Goal: Entertainment & Leisure: Consume media (video, audio)

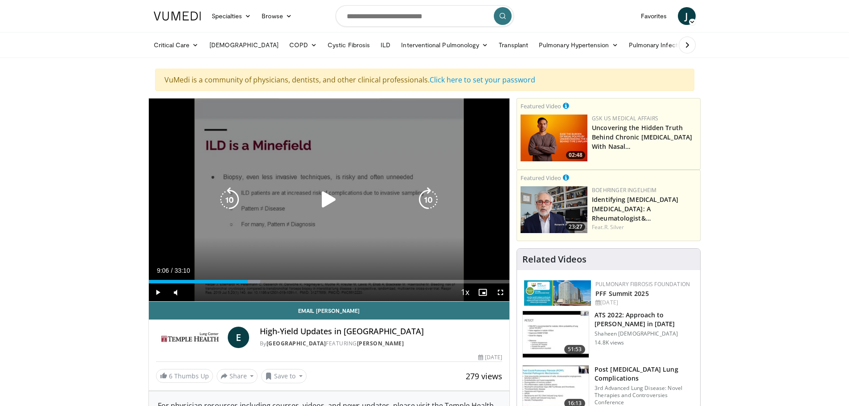
drag, startPoint x: 328, startPoint y: 194, endPoint x: 319, endPoint y: 206, distance: 14.9
click at [328, 194] on icon "Video Player" at bounding box center [328, 199] width 25 height 25
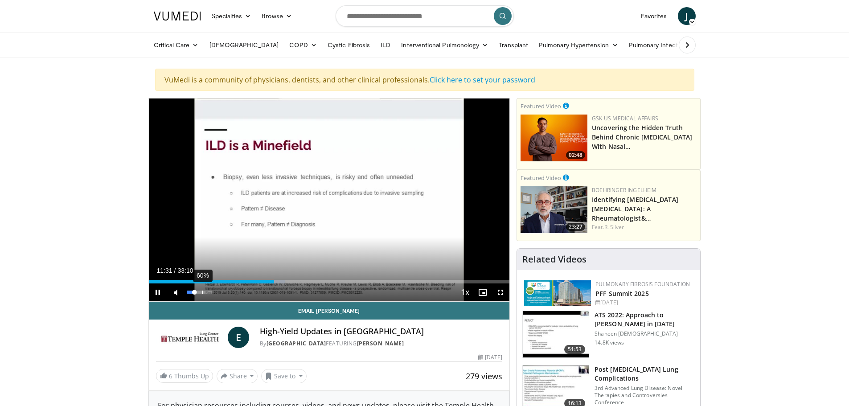
click at [202, 292] on div "60%" at bounding box center [199, 291] width 25 height 3
click at [478, 292] on span "Video Player" at bounding box center [482, 292] width 18 height 18
click at [501, 293] on span "Video Player" at bounding box center [500, 292] width 18 height 18
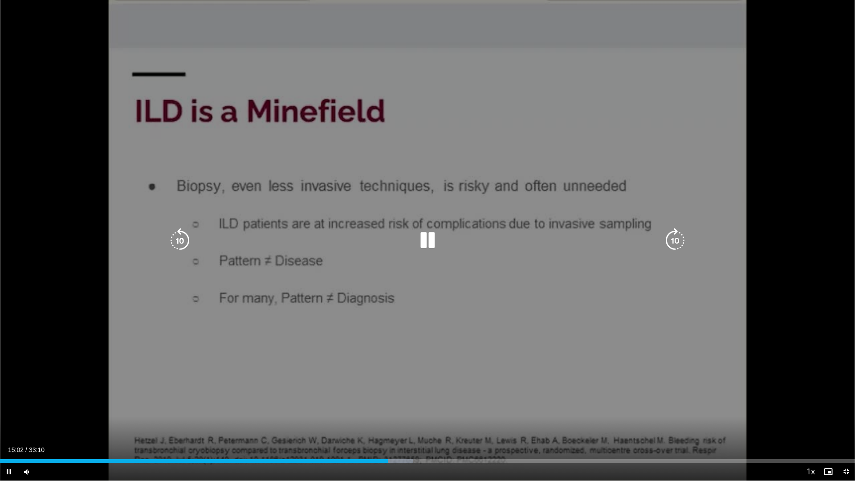
click at [178, 237] on icon "Video Player" at bounding box center [179, 240] width 25 height 25
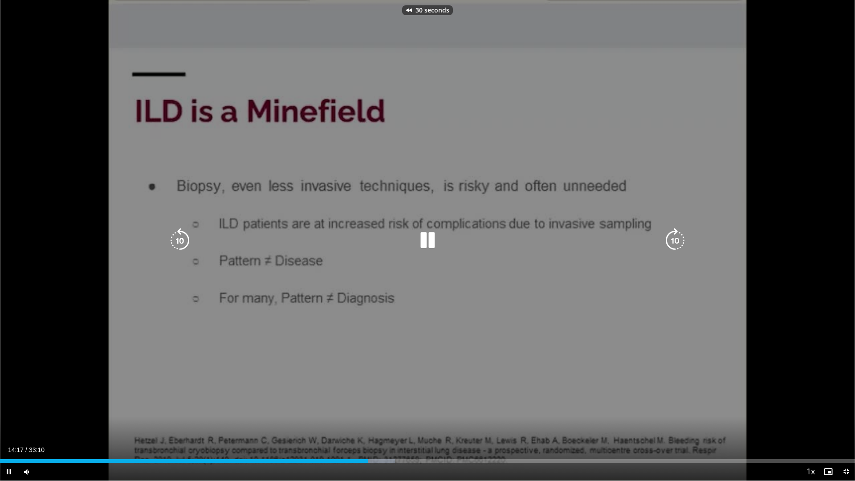
click at [178, 237] on icon "Video Player" at bounding box center [179, 240] width 25 height 25
click at [61, 285] on div "50 seconds Tap to unmute" at bounding box center [427, 240] width 855 height 481
click at [78, 405] on div "50 seconds Tap to unmute" at bounding box center [427, 240] width 855 height 481
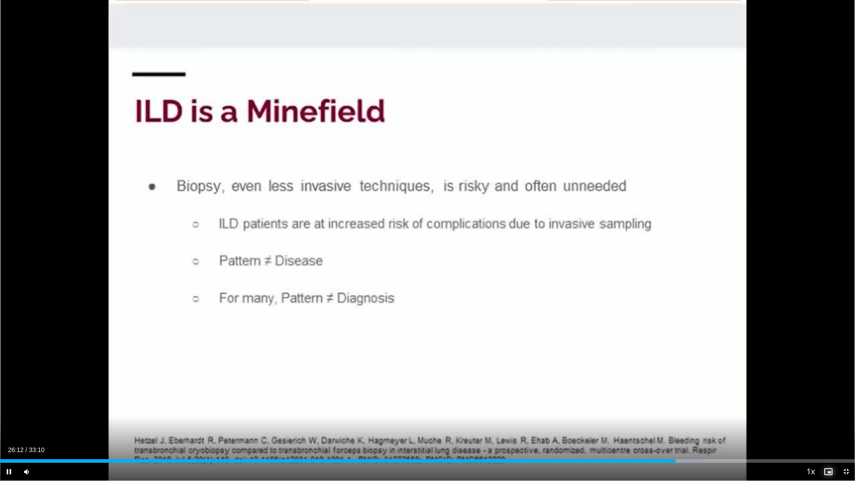
click at [828, 405] on span "Video Player" at bounding box center [829, 472] width 18 height 18
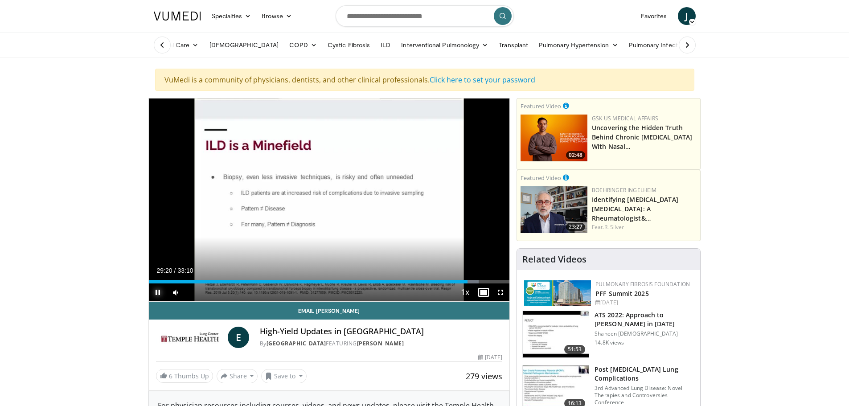
click at [155, 293] on span "Video Player" at bounding box center [158, 292] width 18 height 18
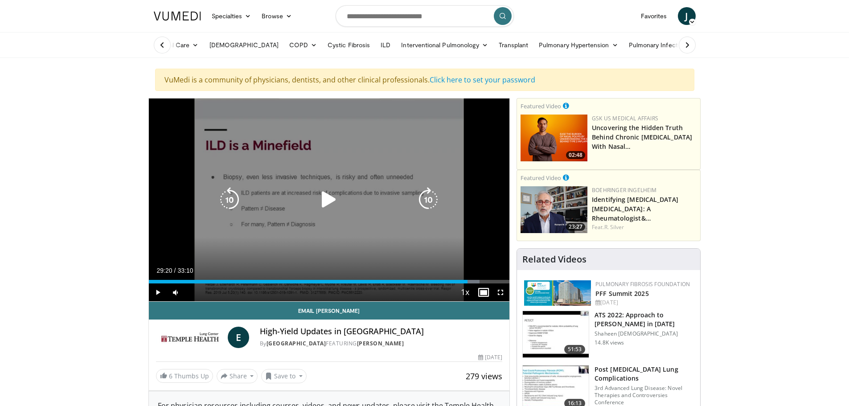
click at [330, 195] on icon "Video Player" at bounding box center [328, 199] width 25 height 25
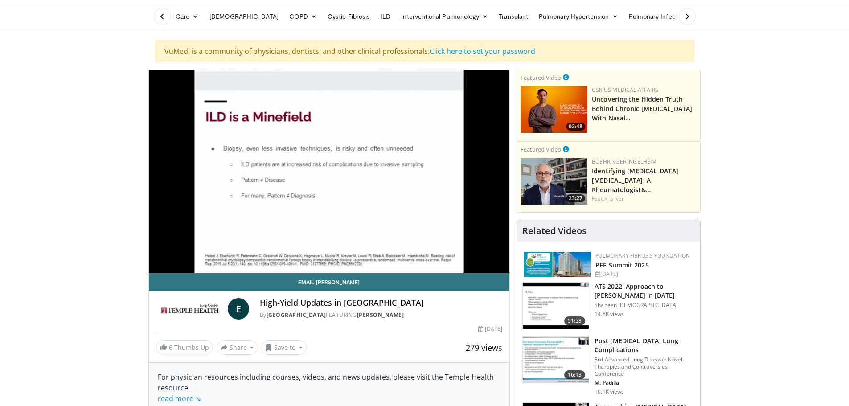
scroll to position [45, 0]
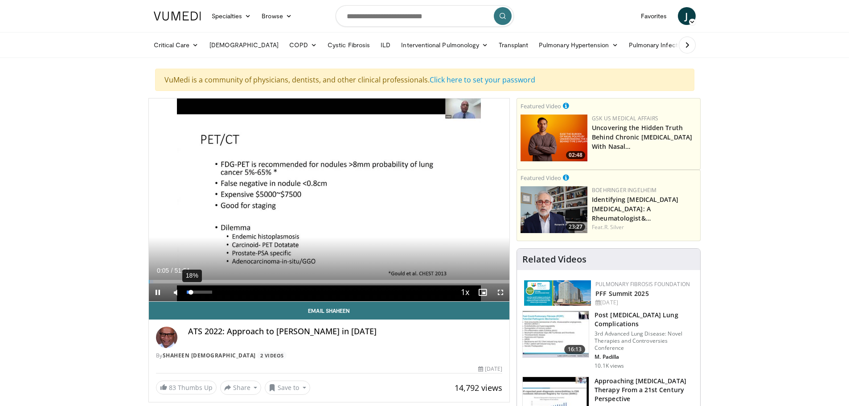
click at [191, 290] on div "18%" at bounding box center [199, 292] width 31 height 18
